Goal: Complete application form

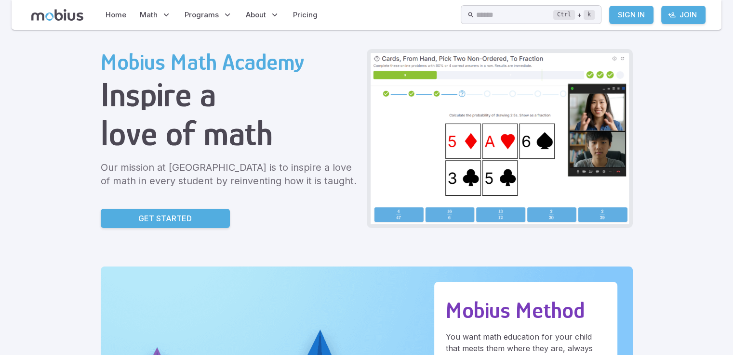
scroll to position [58, 0]
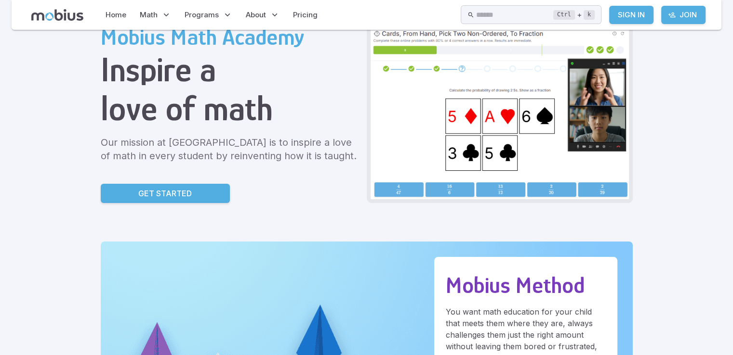
click at [183, 185] on link "Get Started" at bounding box center [165, 193] width 129 height 19
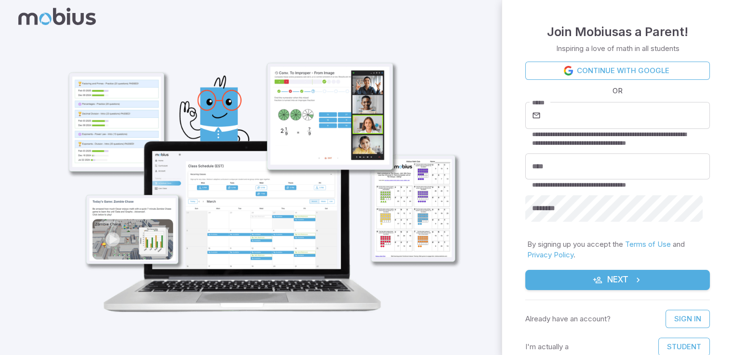
click at [549, 258] on link "Privacy Policy" at bounding box center [550, 254] width 46 height 9
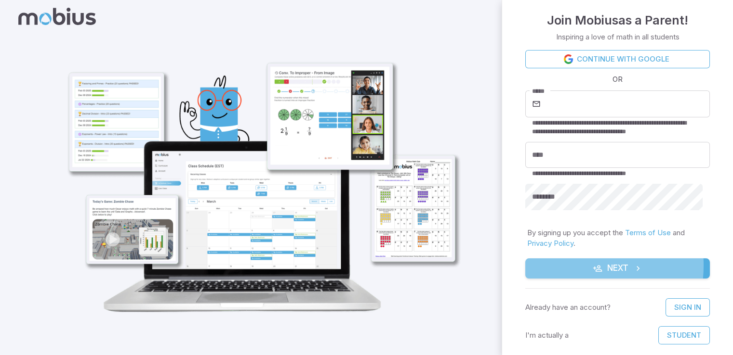
click at [565, 266] on button "Next" at bounding box center [617, 269] width 184 height 20
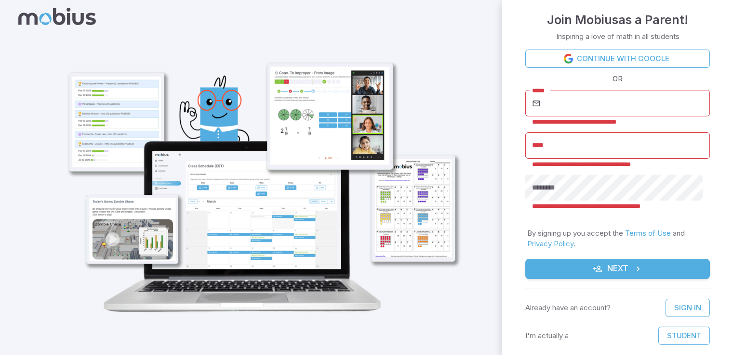
click at [557, 274] on button "Next" at bounding box center [617, 269] width 184 height 20
